Goal: Transaction & Acquisition: Purchase product/service

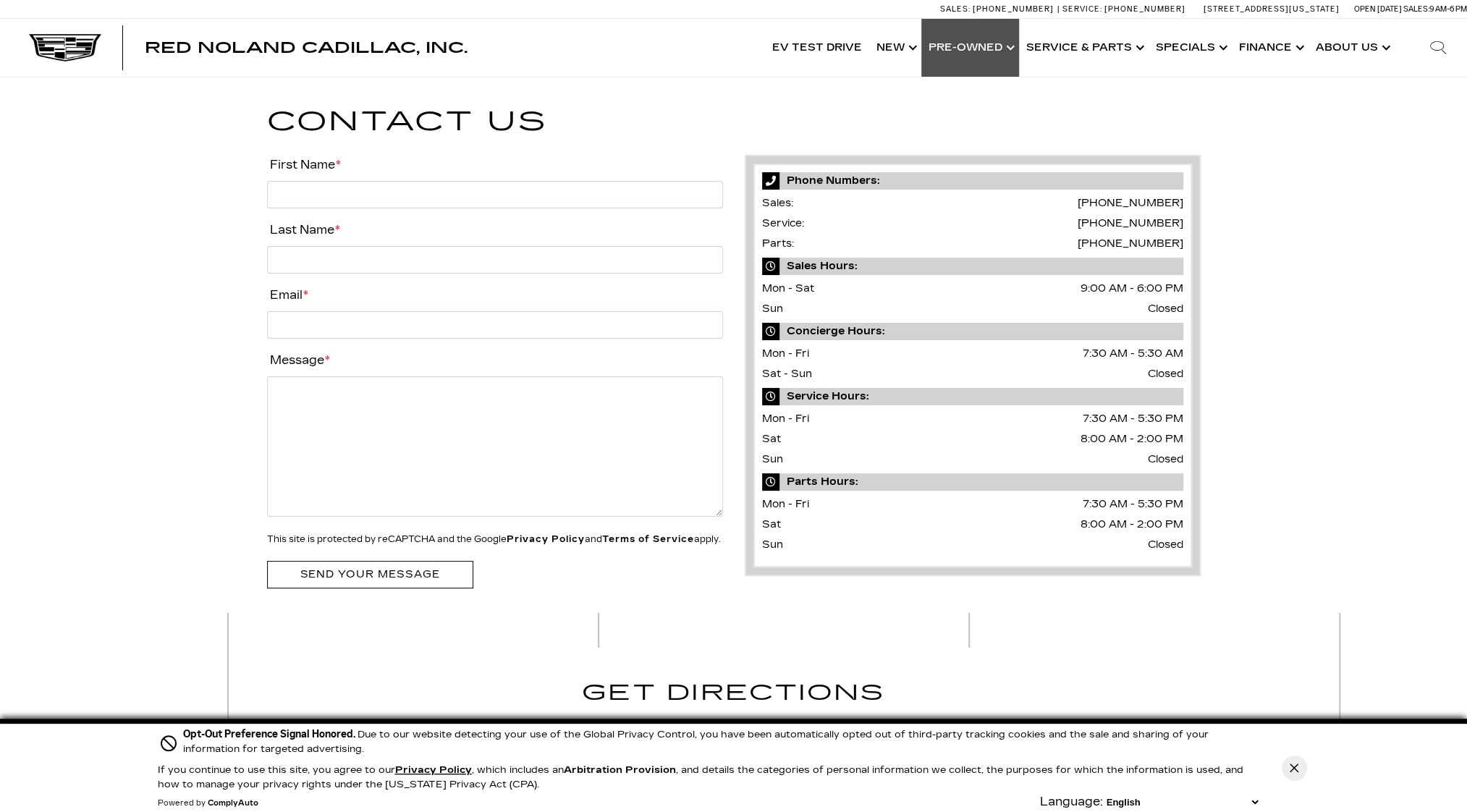
click at [967, 42] on link "Show Pre-Owned" at bounding box center [970, 48] width 98 height 58
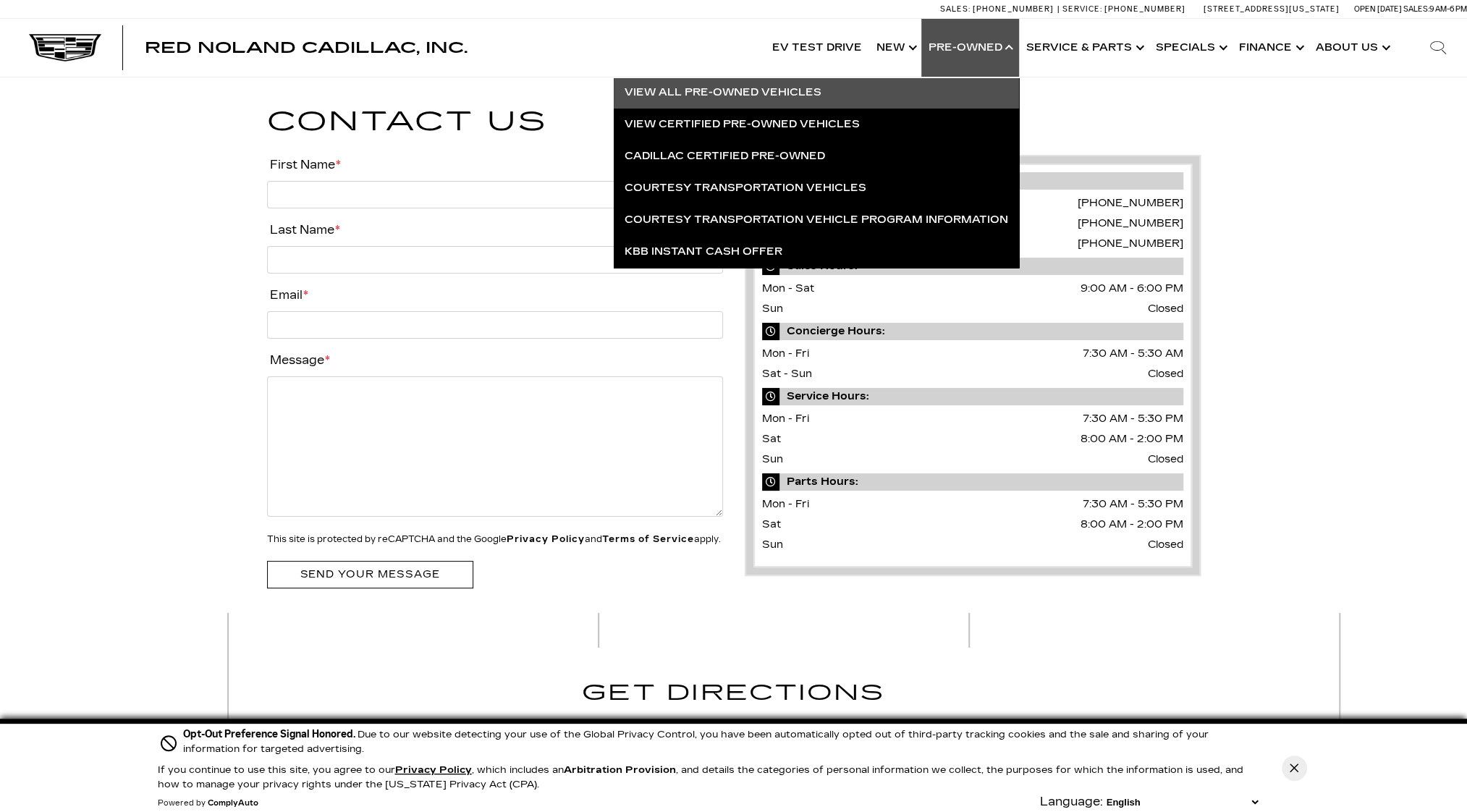
click at [826, 91] on link "View All Pre-Owned Vehicles" at bounding box center [817, 92] width 405 height 32
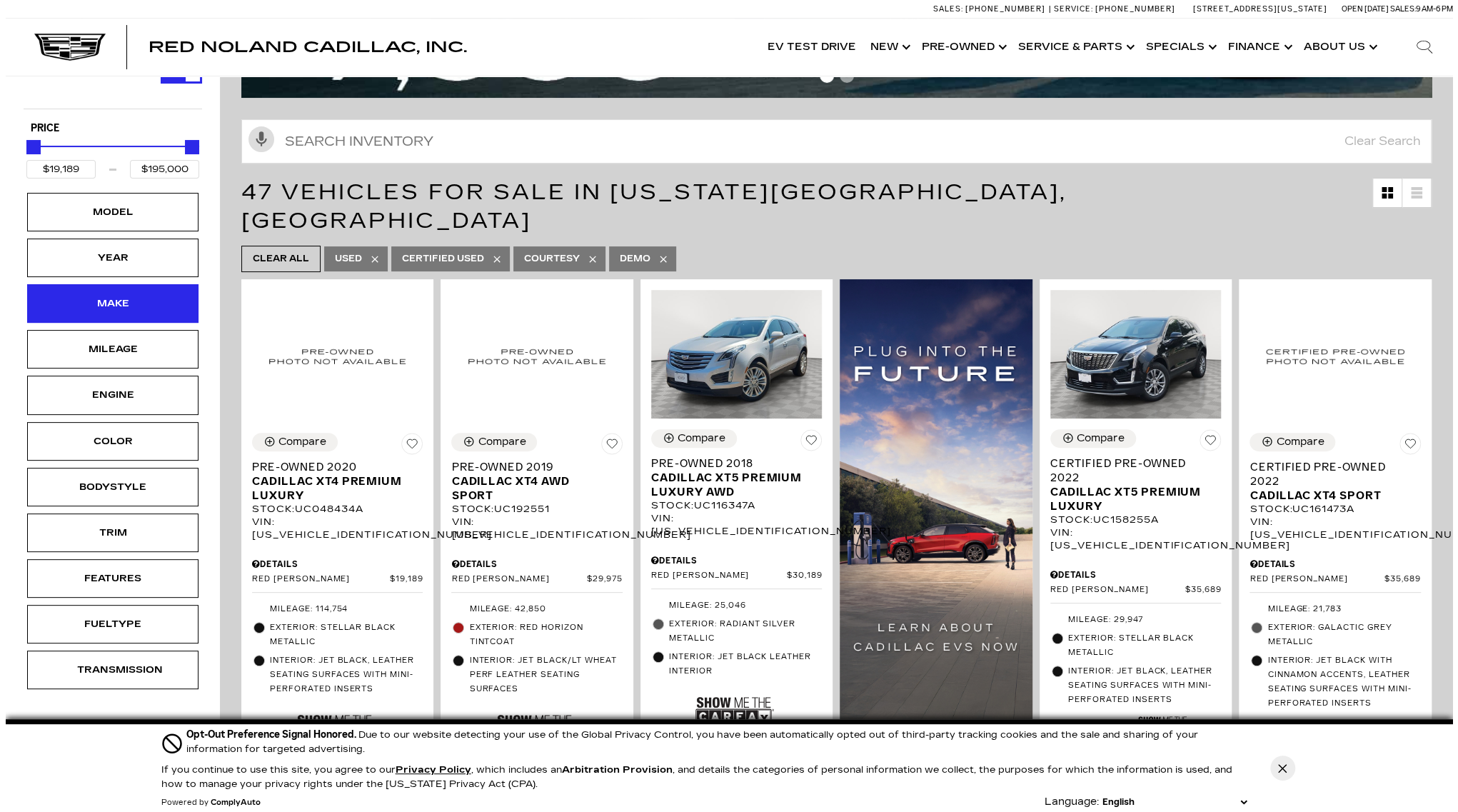
scroll to position [143, 0]
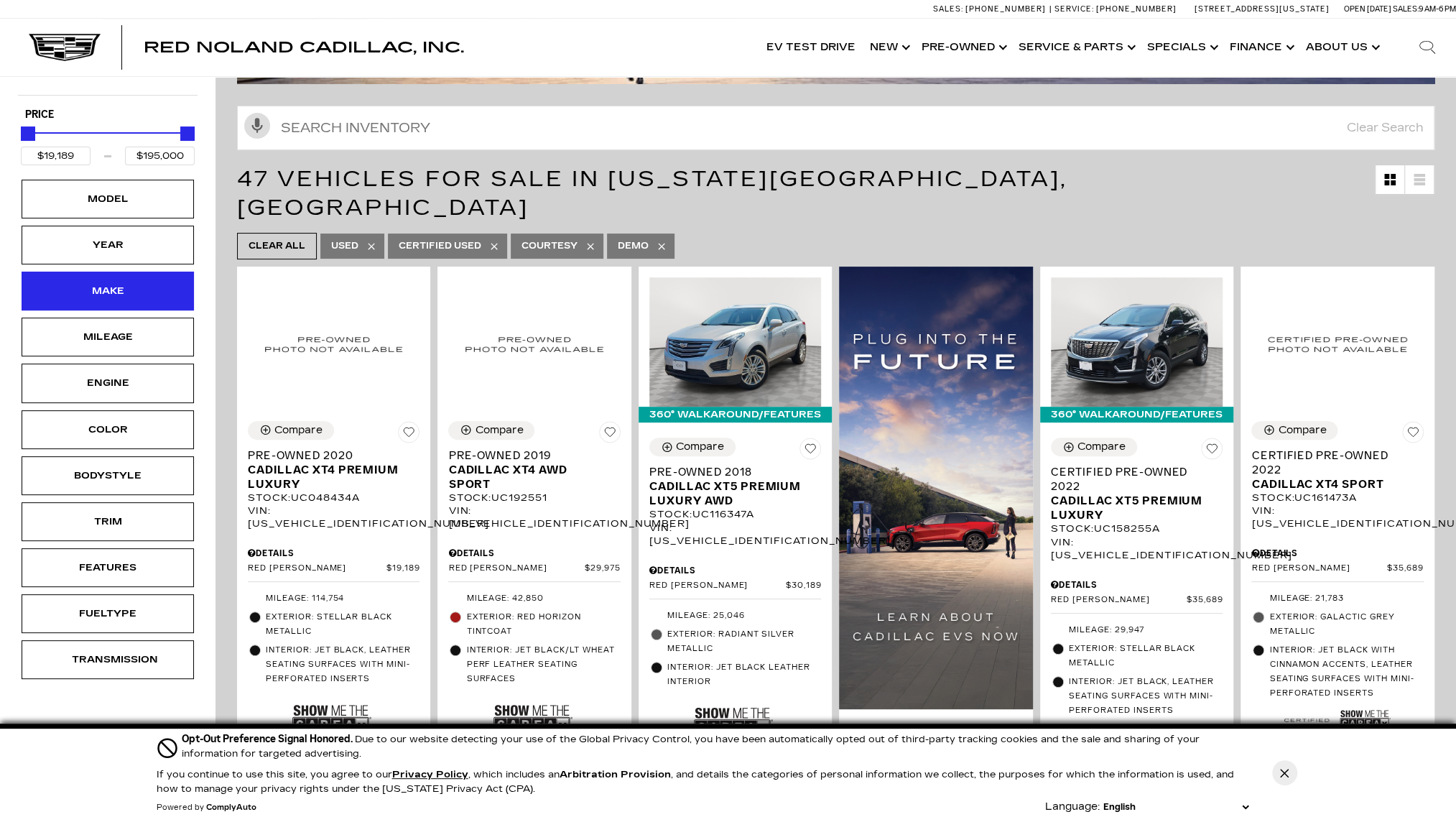
click at [122, 294] on div "Make" at bounding box center [108, 290] width 72 height 15
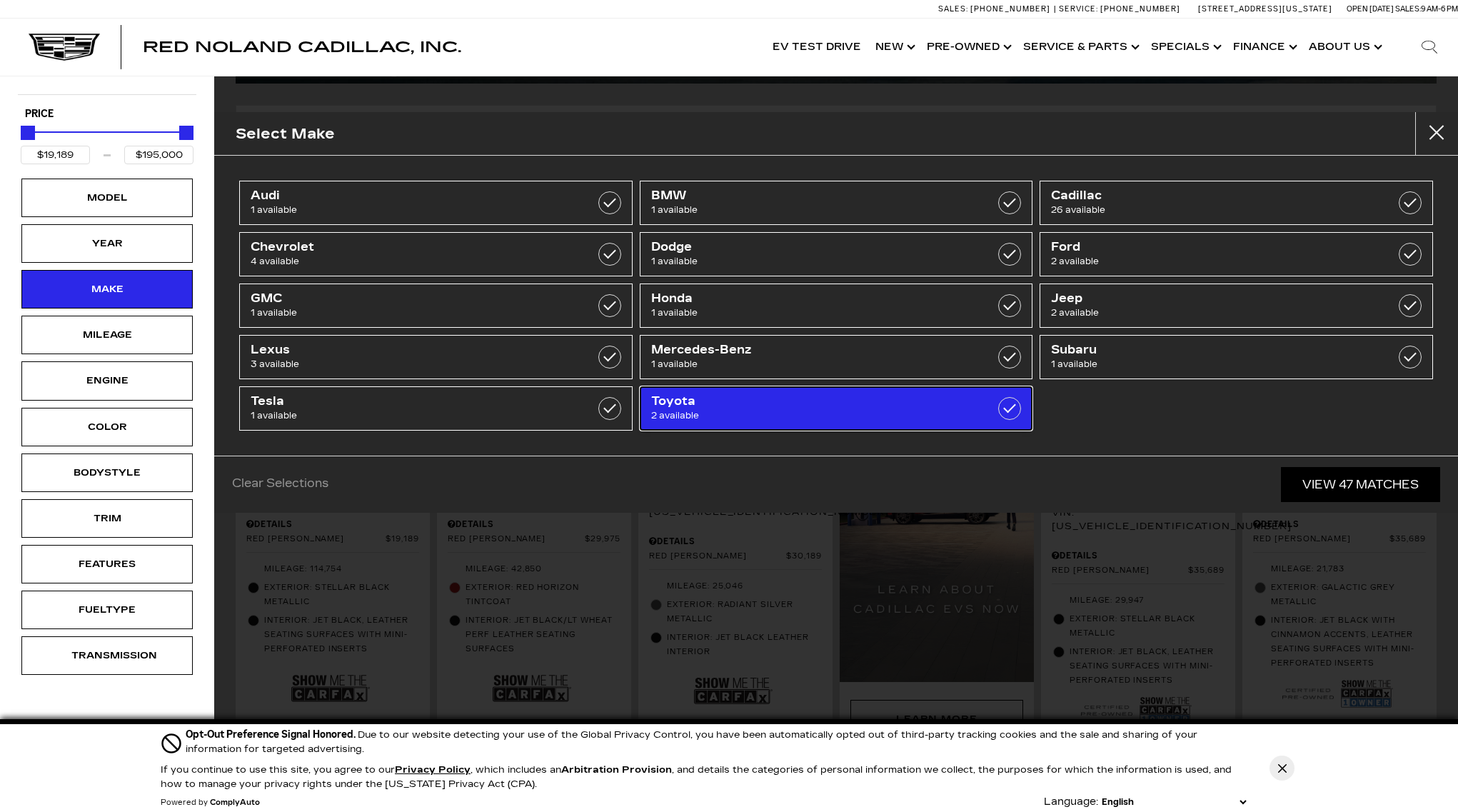
click at [813, 426] on link "Toyota 2 available" at bounding box center [836, 408] width 393 height 44
type input "$26,689"
type input "$45,189"
checkbox input "true"
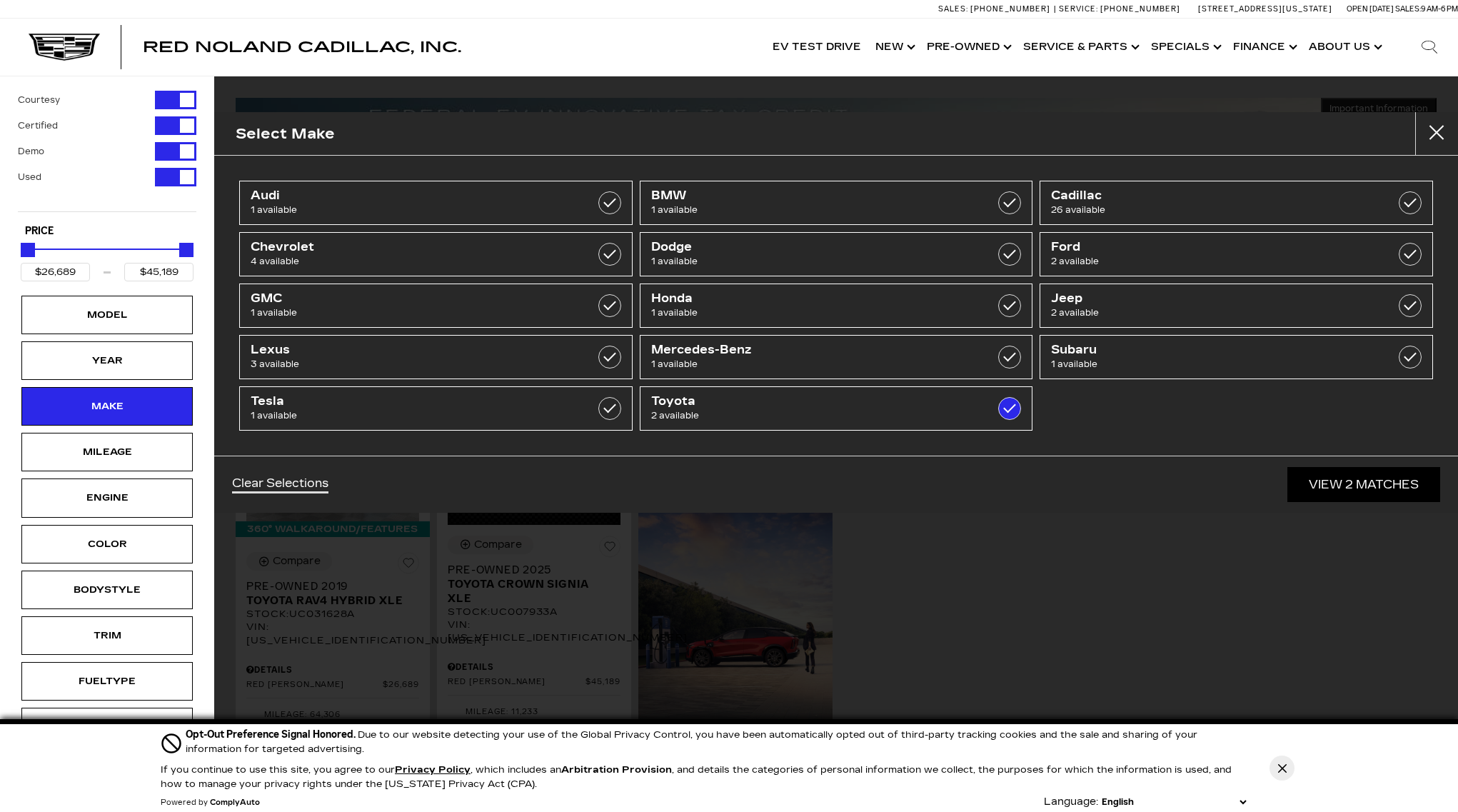
click at [1254, 548] on div "Select Make Audi 1 available BMW 1 available Cadillac 26 available Chevrolet 4 …" at bounding box center [836, 406] width 1243 height 812
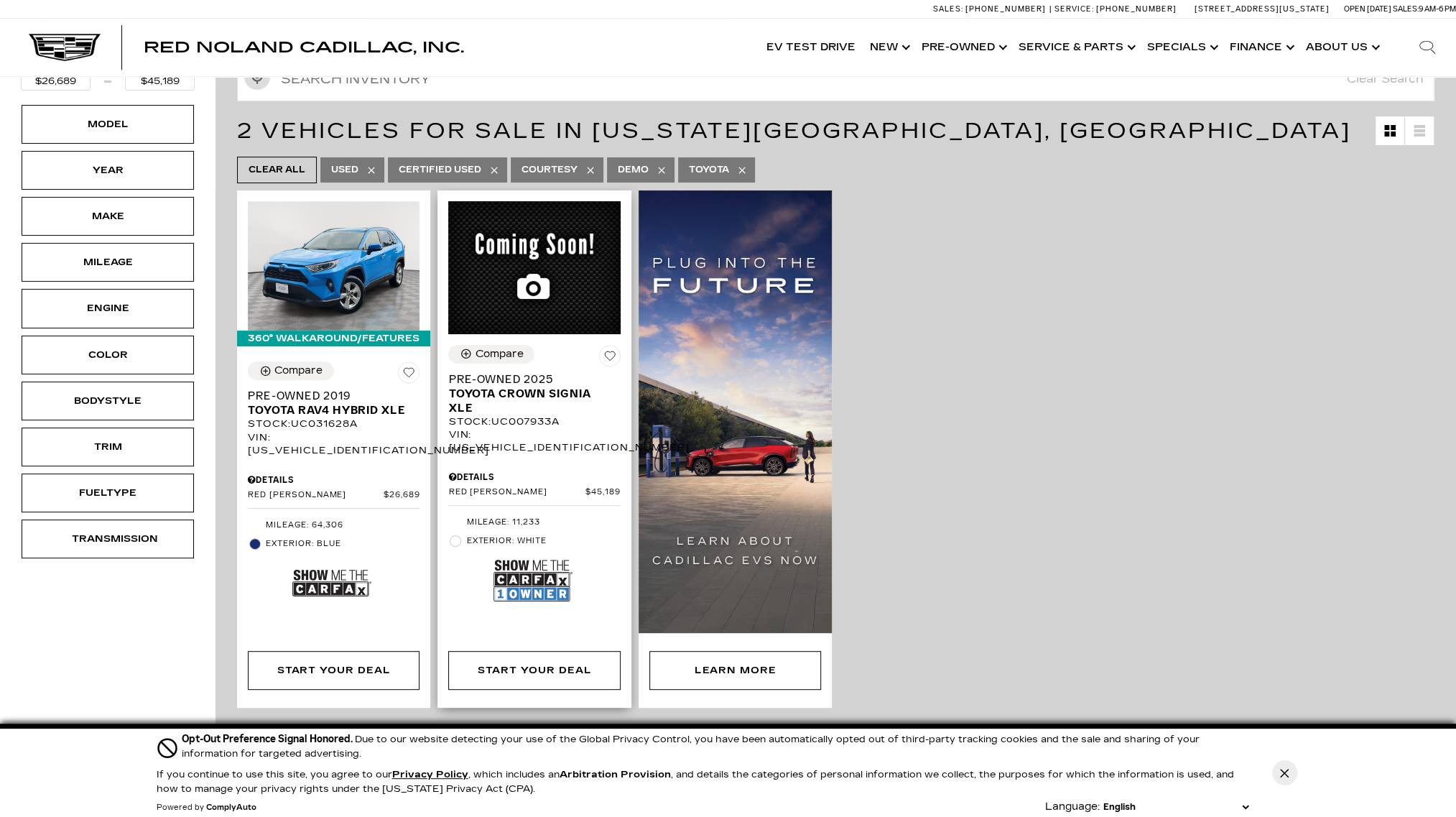
scroll to position [216, 0]
